Goal: Information Seeking & Learning: Learn about a topic

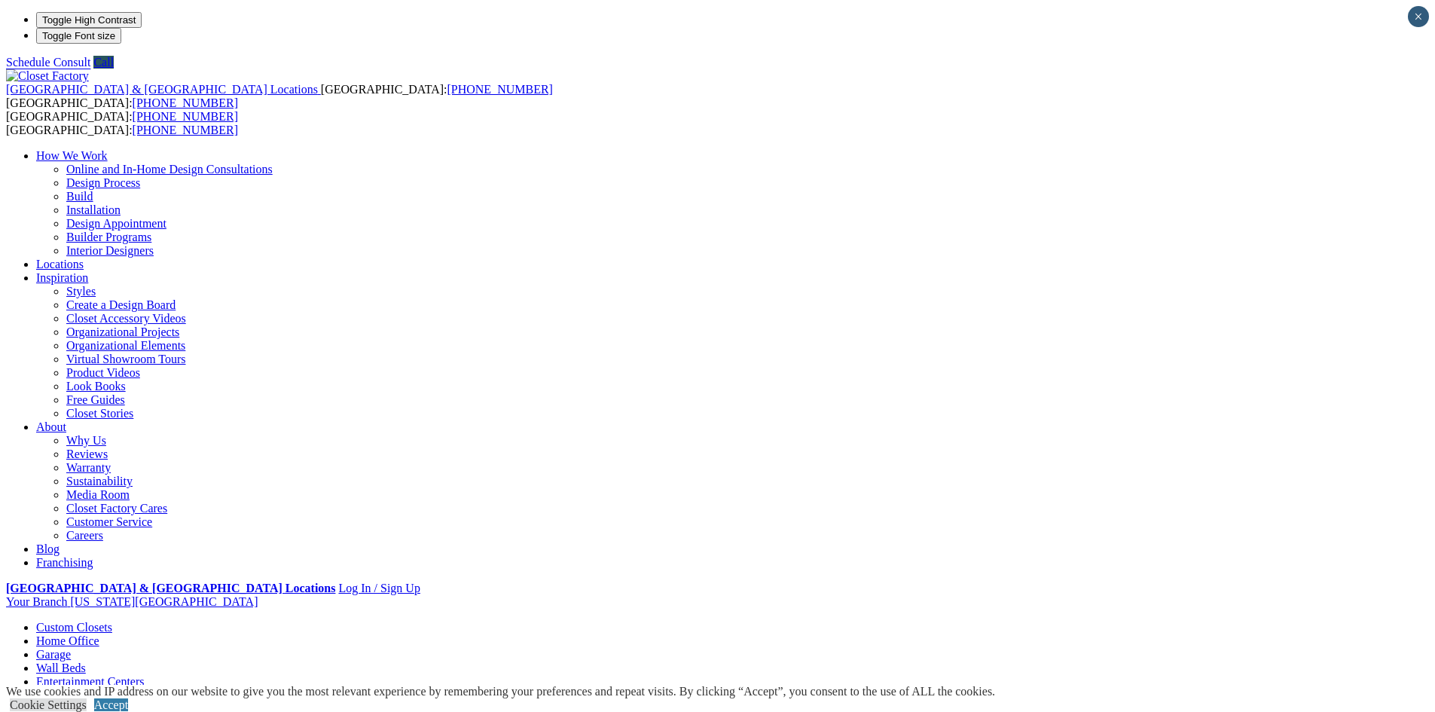
click at [145, 675] on link "Entertainment Centers" at bounding box center [90, 681] width 108 height 13
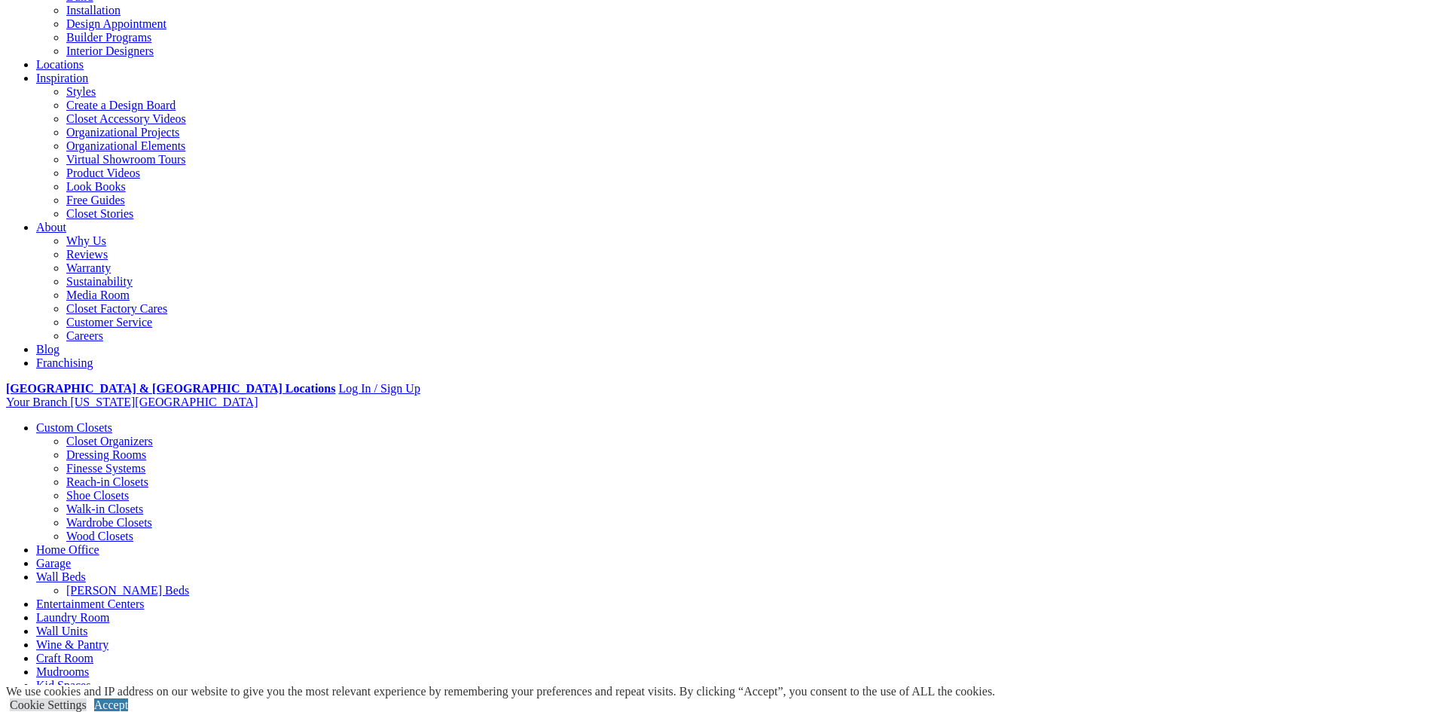
scroll to position [226, 0]
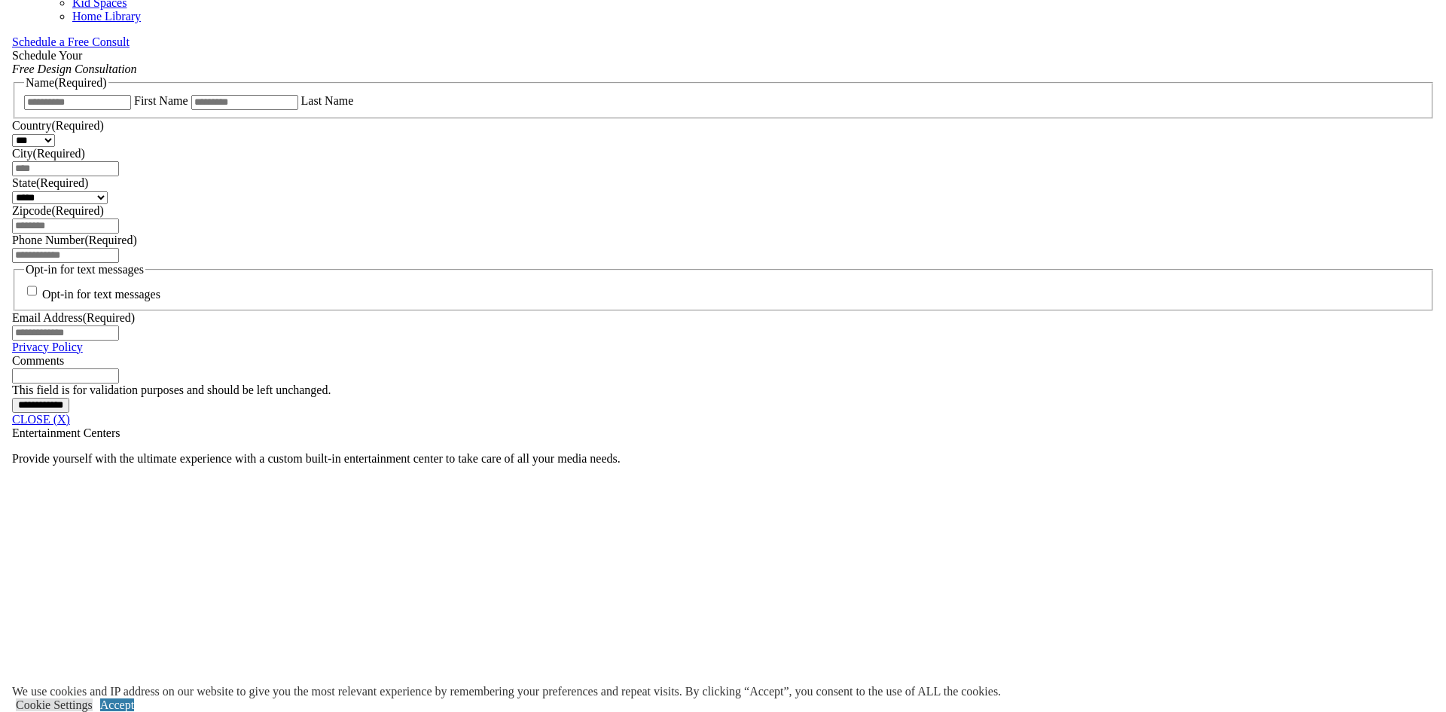
scroll to position [985, 0]
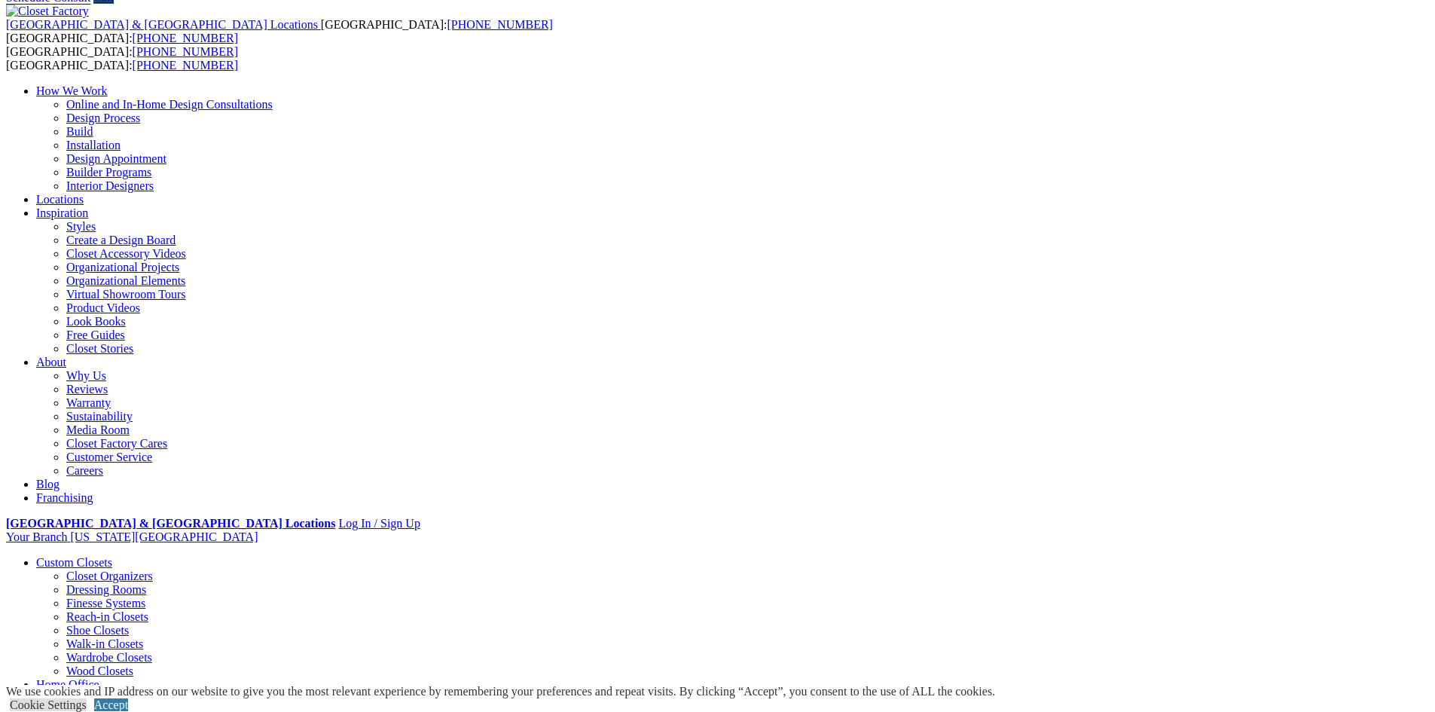
scroll to position [0, 0]
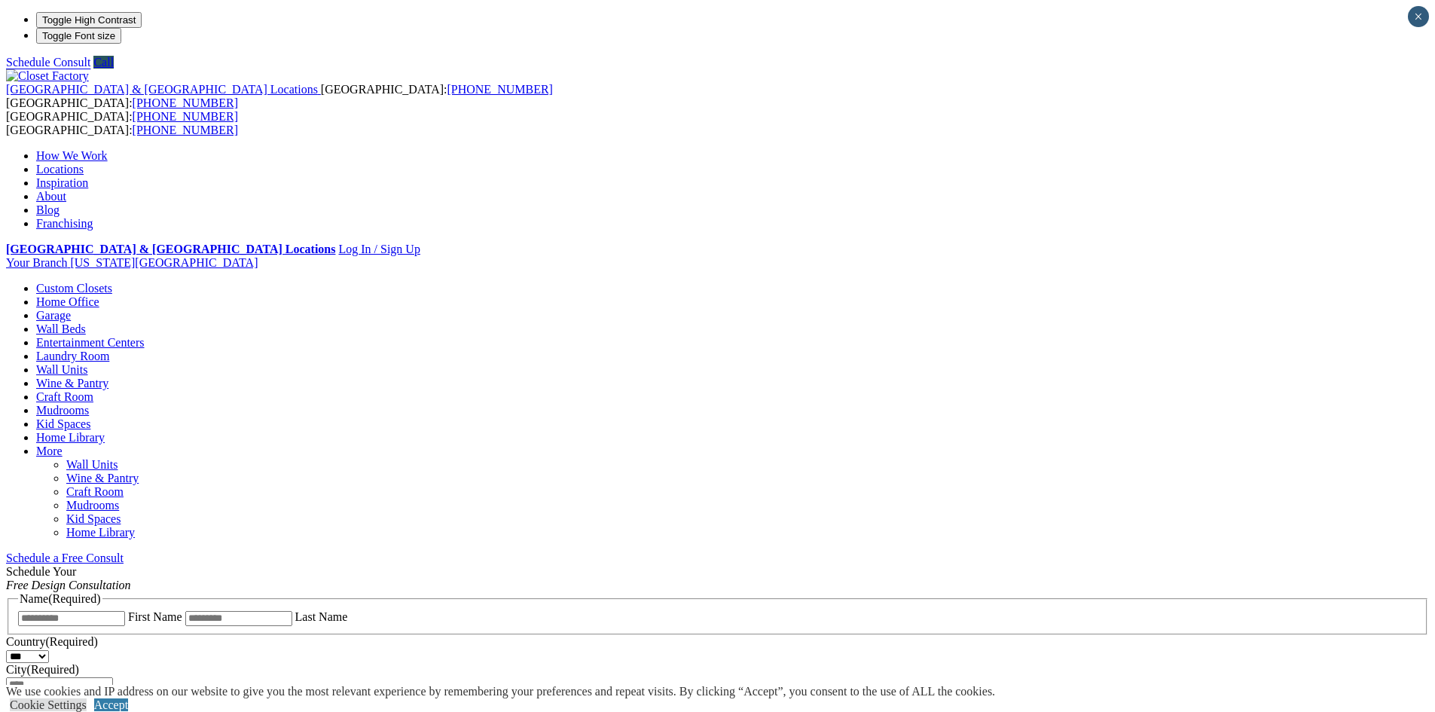
click at [87, 363] on link "Wall Units" at bounding box center [61, 369] width 51 height 13
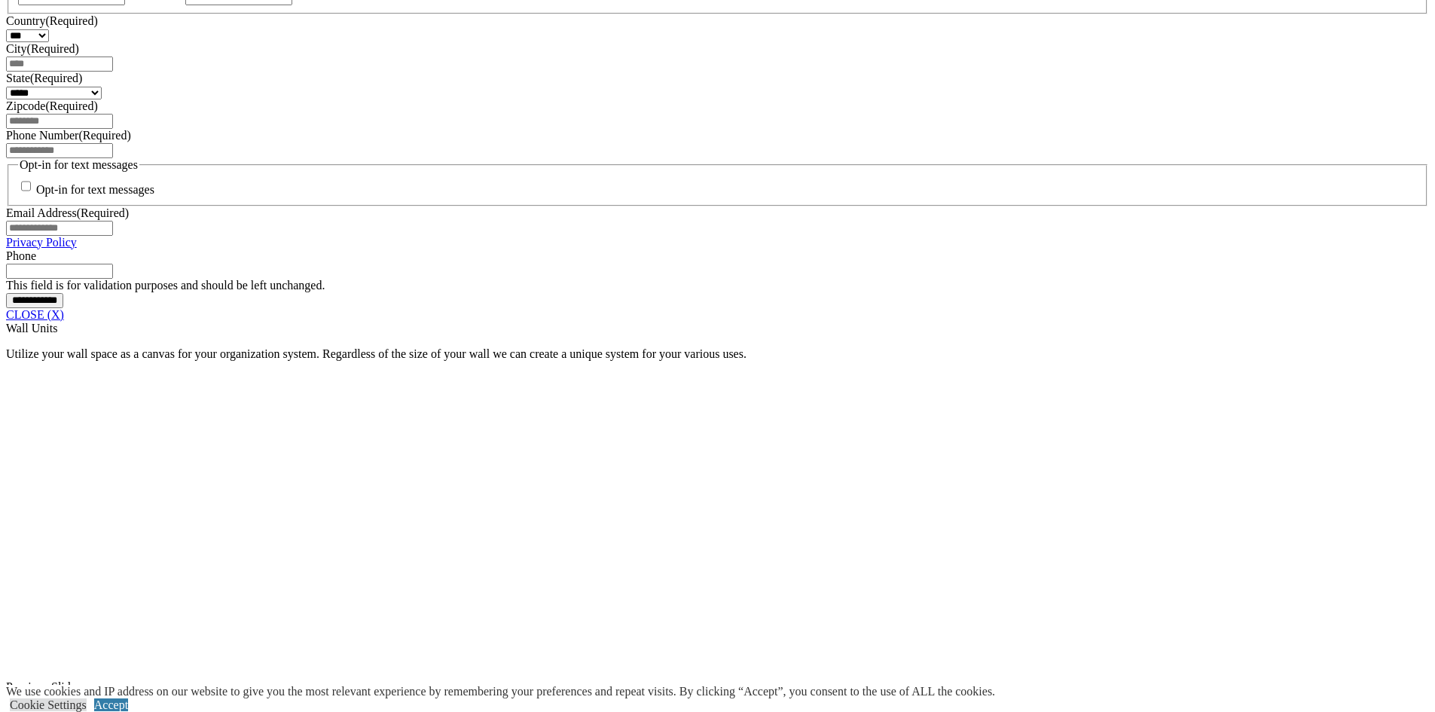
scroll to position [1054, 0]
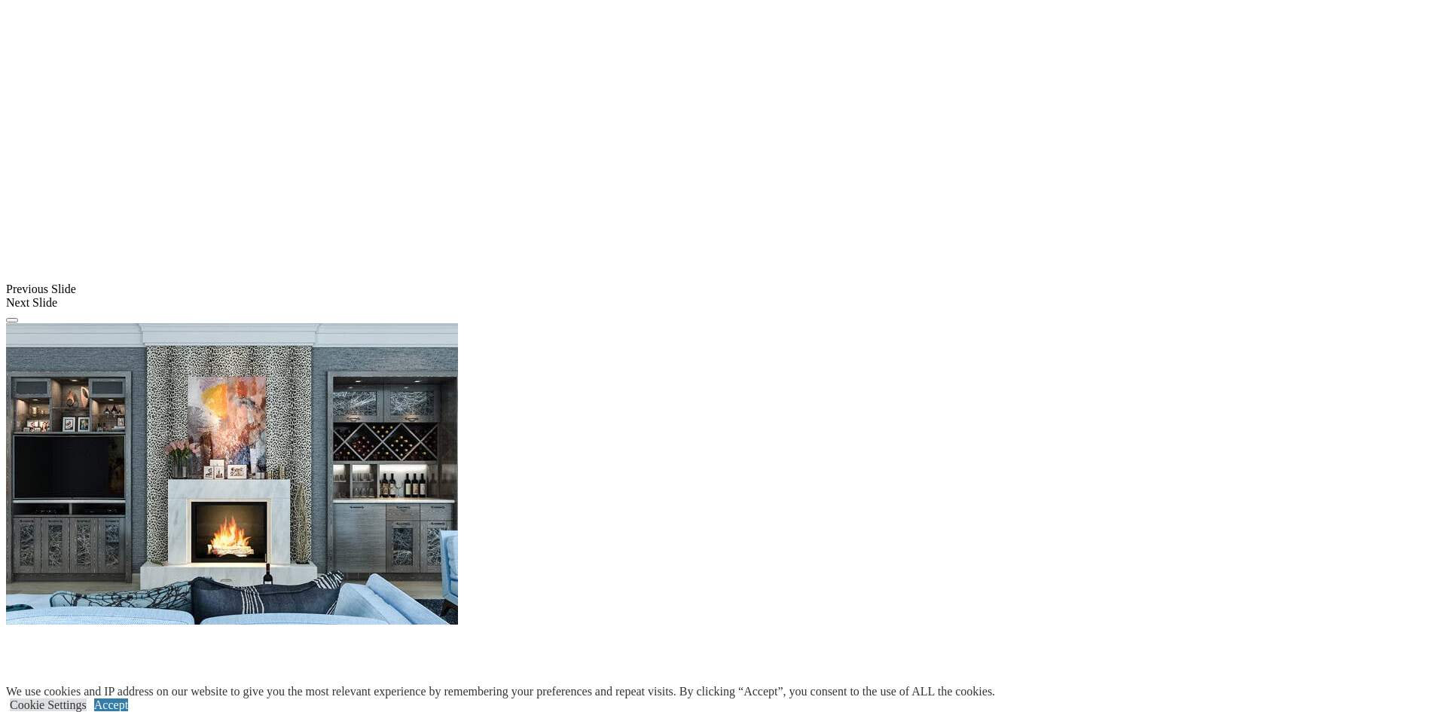
scroll to position [1506, 0]
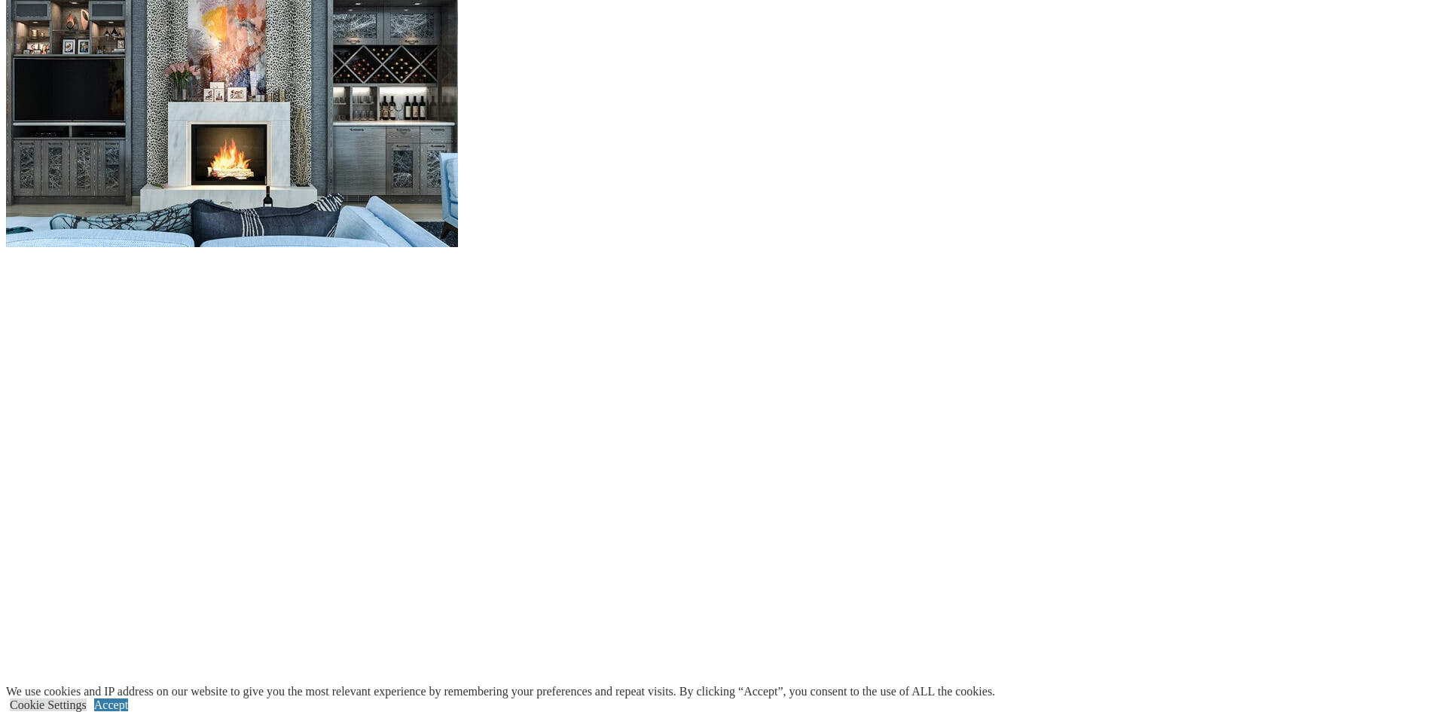
scroll to position [1883, 0]
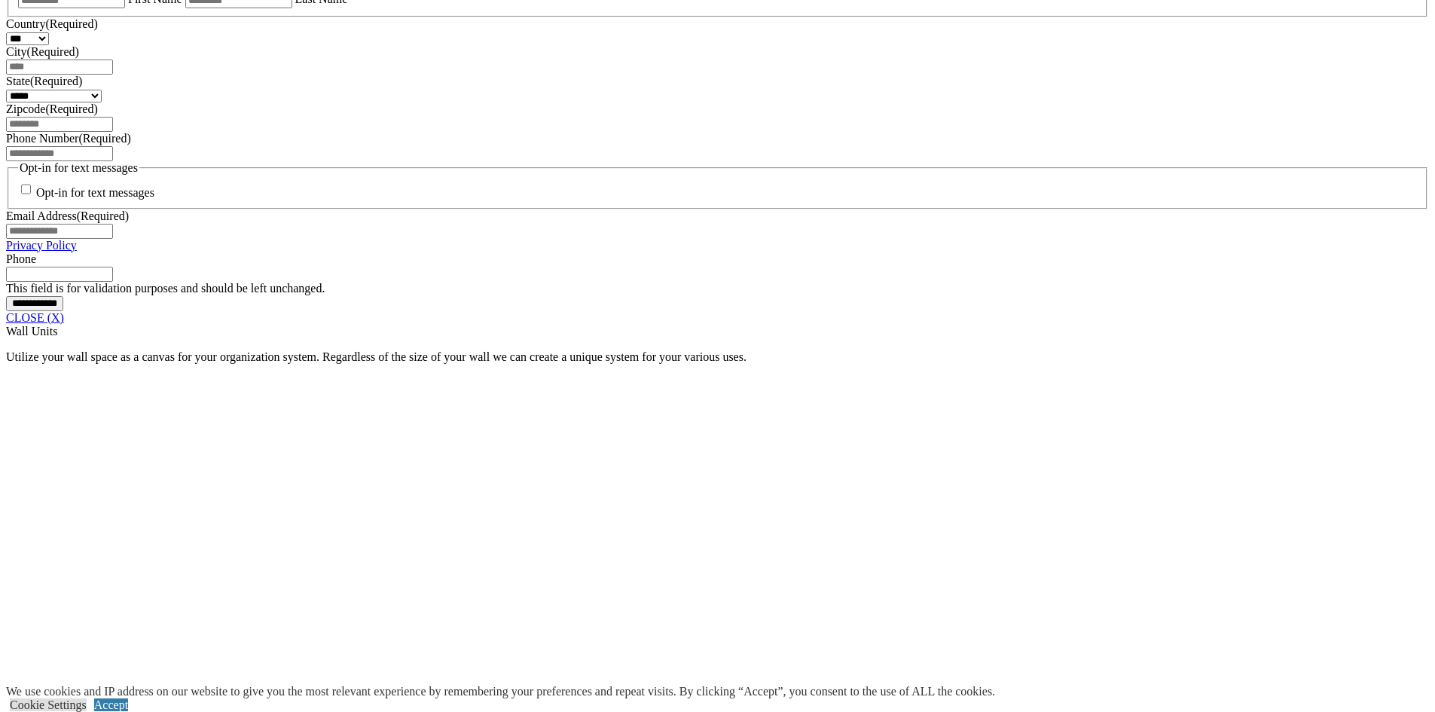
scroll to position [979, 0]
